Goal: Answer question/provide support: Share knowledge or assist other users

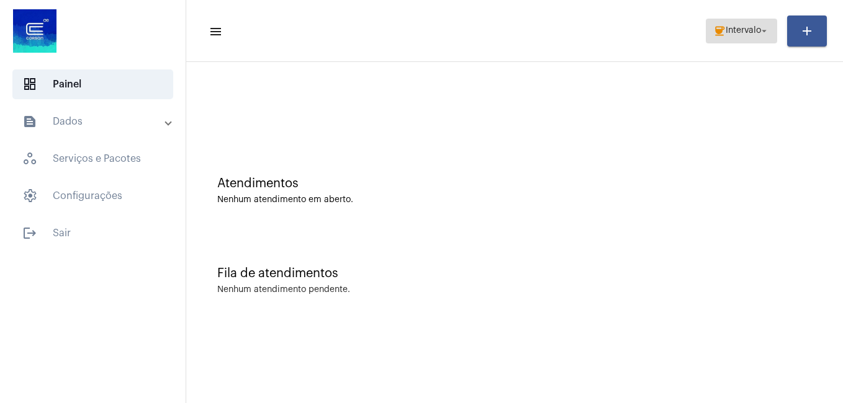
click at [725, 31] on span "Intervalo" at bounding box center [742, 31] width 35 height 9
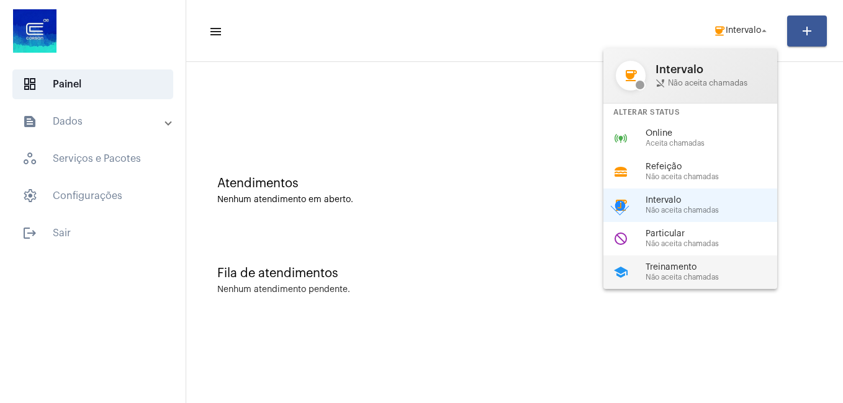
click at [672, 265] on span "Treinamento" at bounding box center [715, 267] width 141 height 9
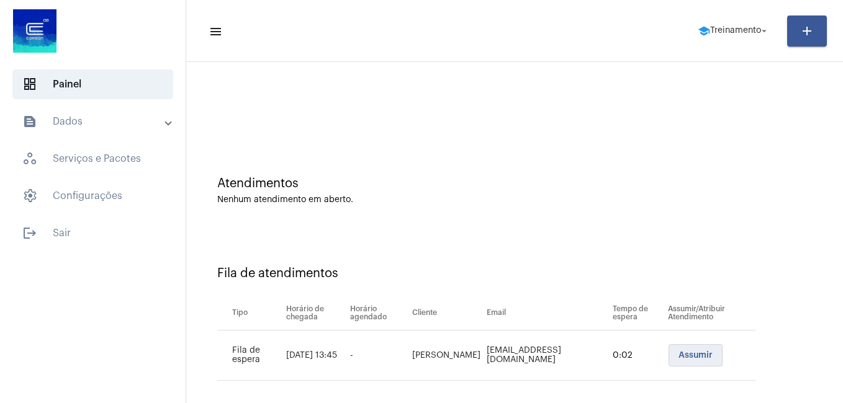
click at [689, 353] on span "Assumir" at bounding box center [695, 355] width 34 height 9
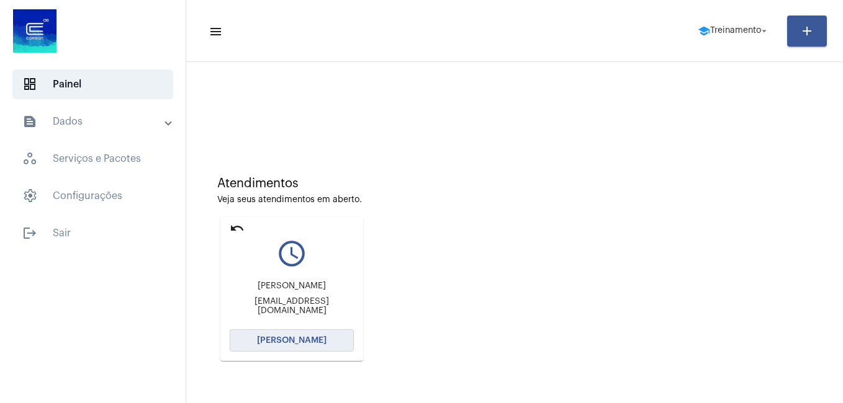
click at [276, 341] on span "[PERSON_NAME]" at bounding box center [291, 340] width 69 height 9
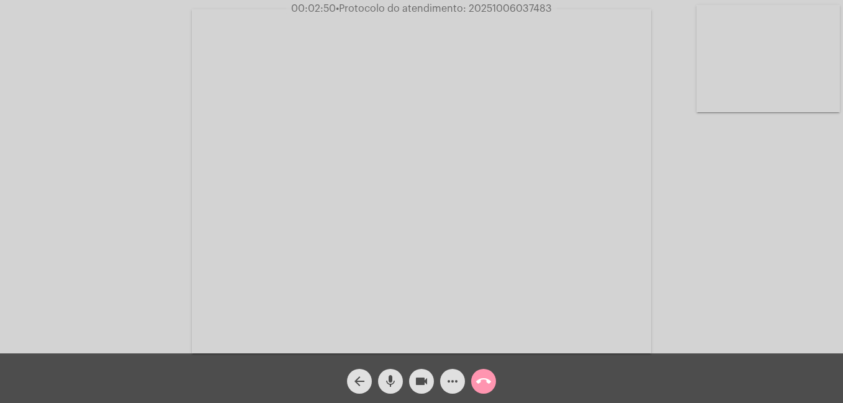
drag, startPoint x: 468, startPoint y: 9, endPoint x: 553, endPoint y: 10, distance: 84.4
click at [553, 10] on span "00:02:50 • Protocolo do atendimento: 20251006037483" at bounding box center [421, 8] width 271 height 12
copy span "20251006037483"
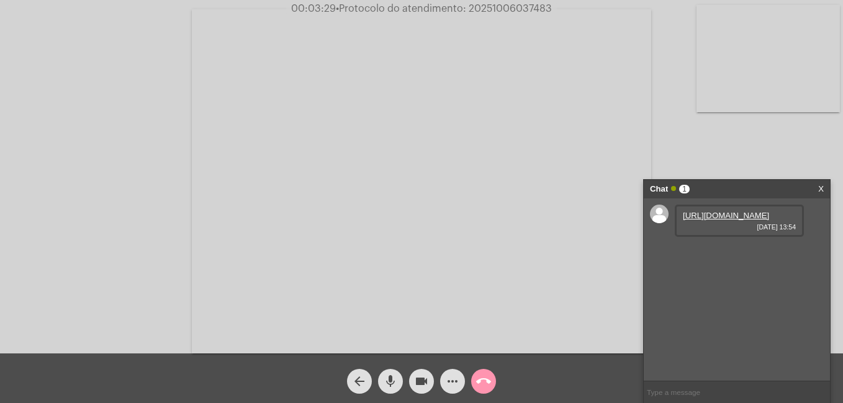
click at [734, 220] on link "[URL][DOMAIN_NAME]" at bounding box center [726, 215] width 86 height 9
click at [696, 157] on div "Acessando Câmera e Microfone..." at bounding box center [421, 180] width 840 height 354
click at [673, 114] on div "Acessando Câmera e Microfone..." at bounding box center [421, 180] width 840 height 354
click at [724, 138] on div "Acessando Câmera e Microfone..." at bounding box center [421, 180] width 840 height 354
click at [688, 111] on div "Acessando Câmera e Microfone..." at bounding box center [421, 180] width 840 height 354
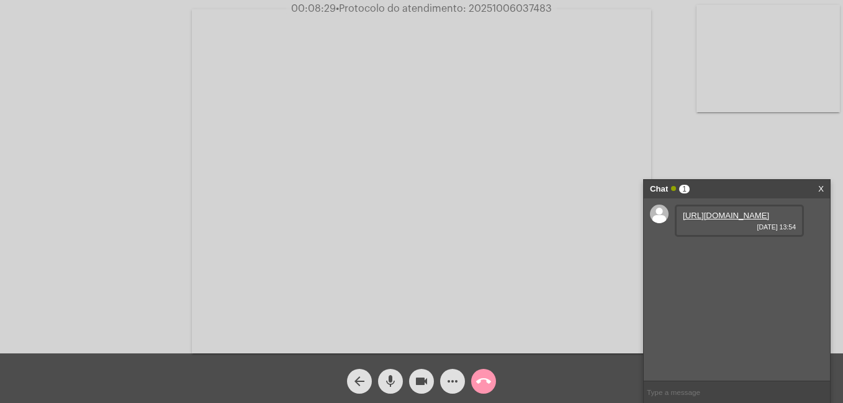
drag, startPoint x: 470, startPoint y: 9, endPoint x: 559, endPoint y: 11, distance: 89.4
click at [559, 11] on div "00:08:29 • Protocolo do atendimento: 20251006037483" at bounding box center [421, 8] width 843 height 11
copy span "20251006037483"
click at [671, 390] on input "text" at bounding box center [736, 393] width 186 height 22
paste input "20251006037483"
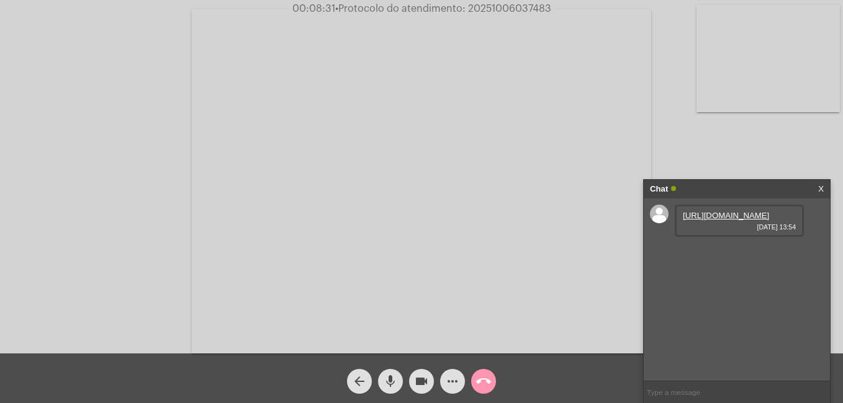
type input "20251006037483"
click at [699, 138] on div "Acessando Câmera e Microfone..." at bounding box center [421, 180] width 840 height 354
click at [388, 375] on mat-icon "mic" at bounding box center [390, 381] width 15 height 15
click at [423, 377] on mat-icon "videocam" at bounding box center [421, 381] width 15 height 15
click at [390, 379] on mat-icon "mic_off" at bounding box center [390, 381] width 15 height 15
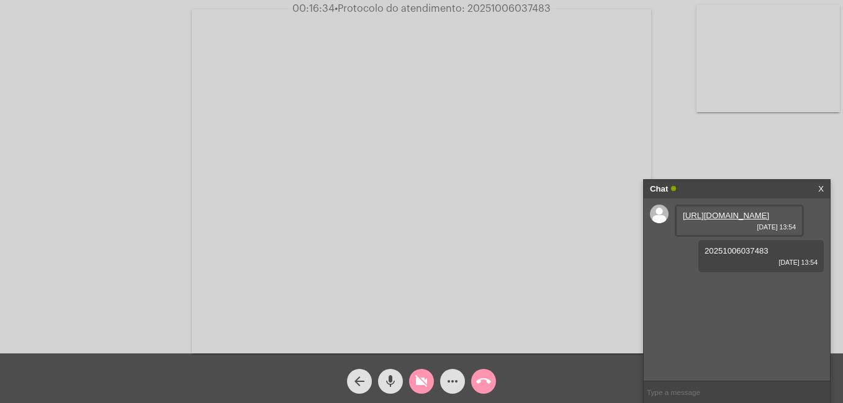
click at [432, 381] on button "videocam_off" at bounding box center [421, 381] width 25 height 25
click at [390, 377] on mat-icon "mic" at bounding box center [390, 381] width 15 height 15
click at [393, 383] on mat-icon "mic_off" at bounding box center [390, 381] width 15 height 15
click at [673, 136] on div "Acessando Câmera e Microfone..." at bounding box center [421, 180] width 840 height 354
click at [672, 135] on div "Acessando Câmera e Microfone..." at bounding box center [421, 180] width 840 height 354
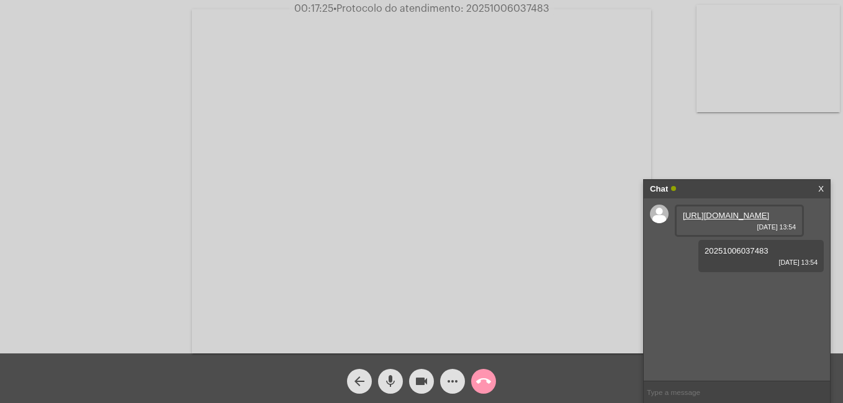
click at [422, 379] on mat-icon "videocam" at bounding box center [421, 381] width 15 height 15
click at [478, 380] on mat-icon "call_end" at bounding box center [483, 381] width 15 height 15
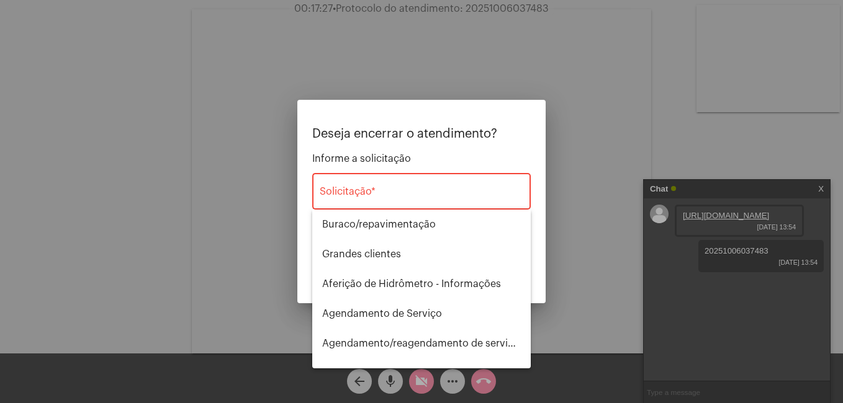
click at [369, 186] on div "Solicitação *" at bounding box center [422, 190] width 204 height 39
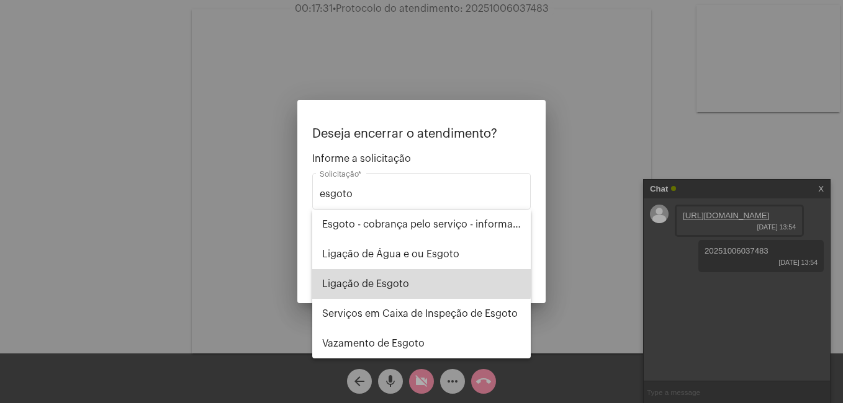
click at [367, 277] on span "Ligação de Esgoto" at bounding box center [421, 284] width 199 height 30
type input "Ligação de Esgoto"
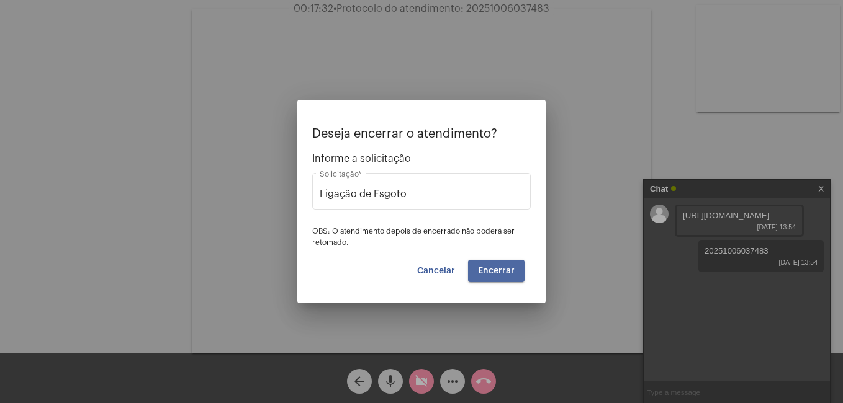
click at [498, 274] on span "Encerrar" at bounding box center [496, 271] width 37 height 9
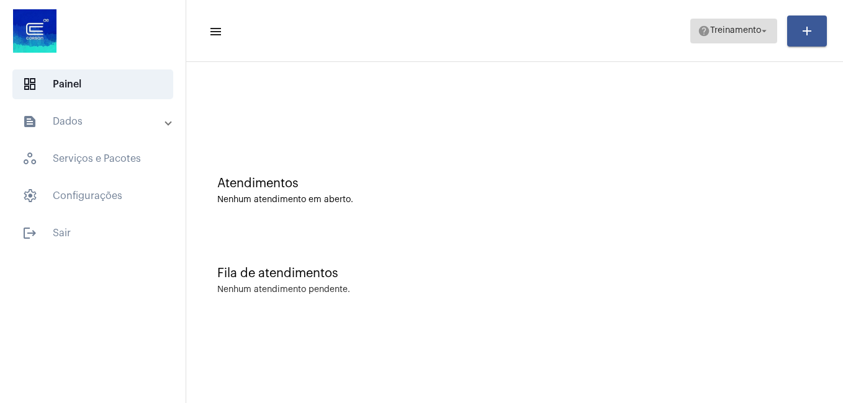
click at [719, 29] on span "Treinamento" at bounding box center [735, 31] width 51 height 9
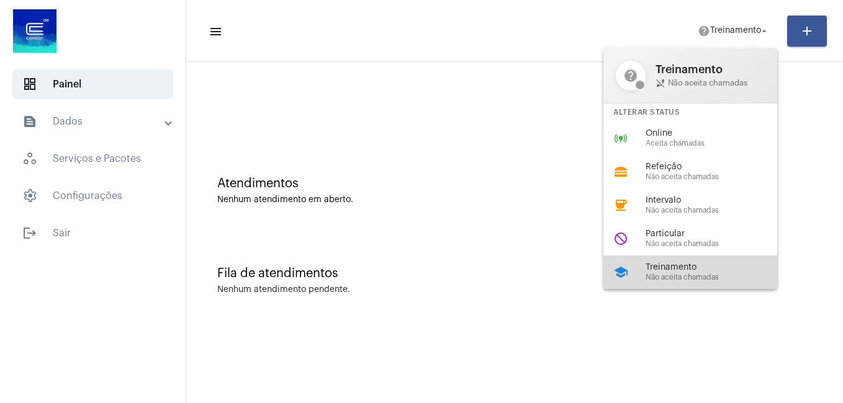
click at [685, 264] on span "Treinamento" at bounding box center [715, 267] width 141 height 9
